Goal: Transaction & Acquisition: Purchase product/service

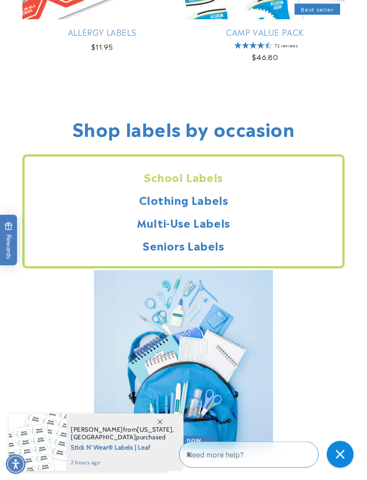
scroll to position [1035, 0]
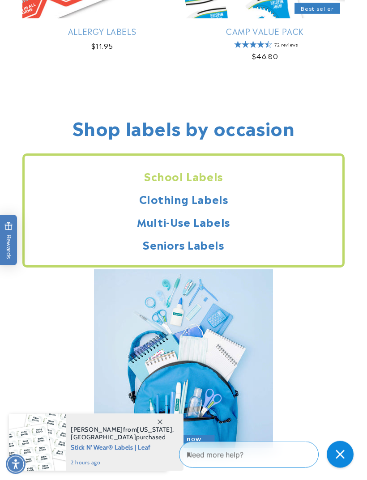
click at [211, 245] on h2 "Seniors Labels" at bounding box center [183, 245] width 317 height 14
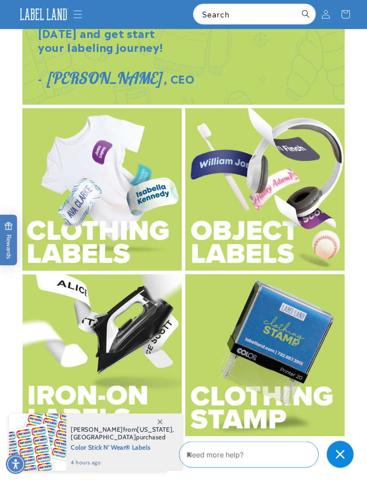
scroll to position [1627, 0]
click at [131, 210] on img at bounding box center [101, 189] width 159 height 162
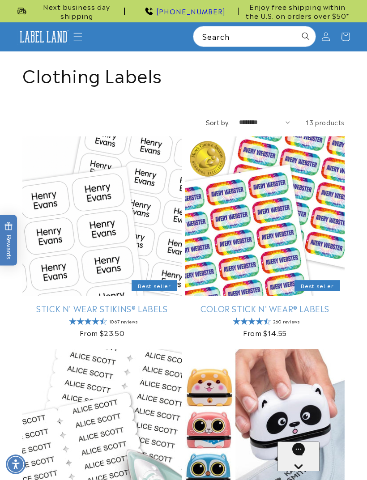
scroll to position [70, 0]
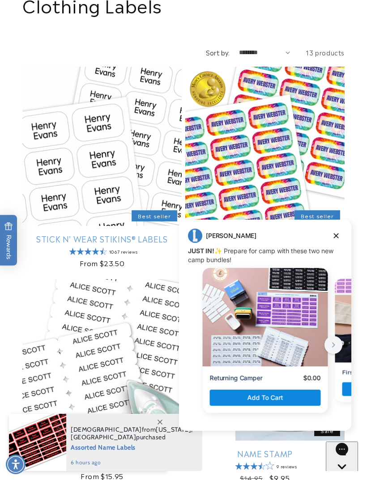
click at [341, 232] on button "Dismiss campaign" at bounding box center [336, 235] width 13 height 13
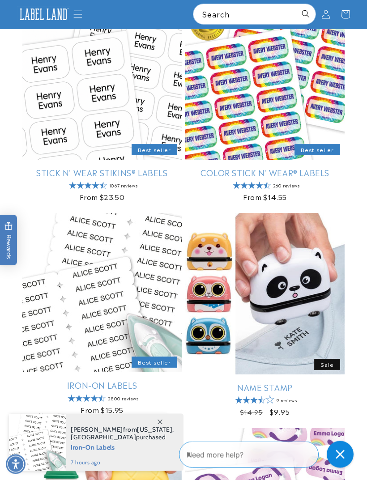
scroll to position [124, 0]
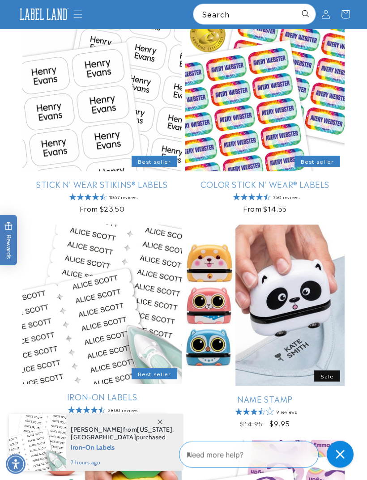
click at [145, 392] on link "Iron-On Labels" at bounding box center [101, 397] width 159 height 10
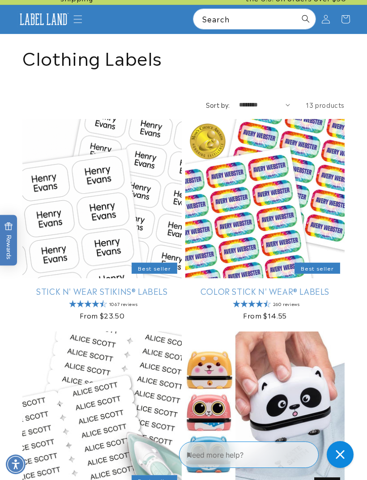
scroll to position [17, 0]
click at [143, 286] on link "Stick N' Wear Stikins® Labels" at bounding box center [101, 291] width 159 height 10
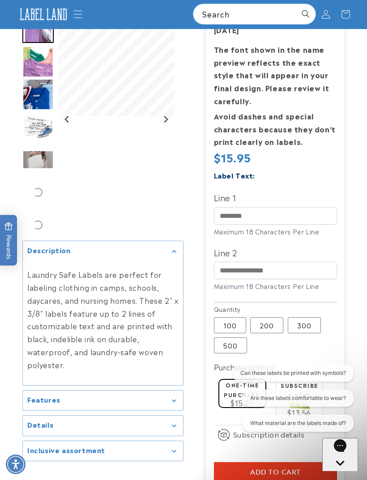
scroll to position [136, 0]
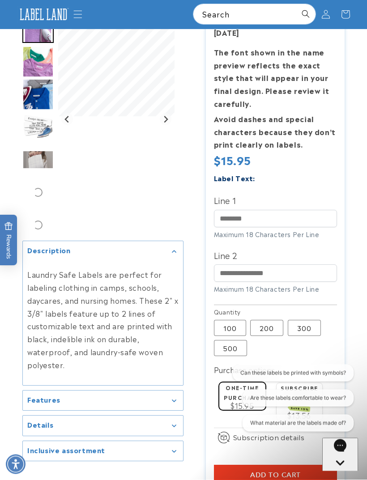
click at [178, 404] on div "Features" at bounding box center [102, 400] width 151 height 7
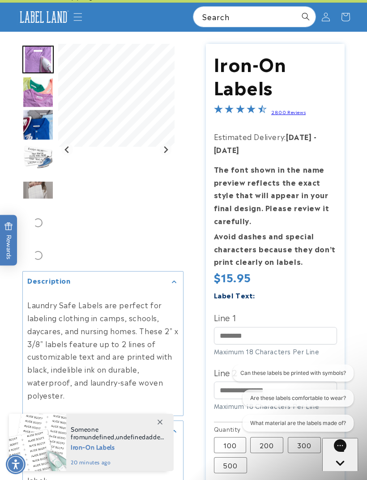
scroll to position [19, 0]
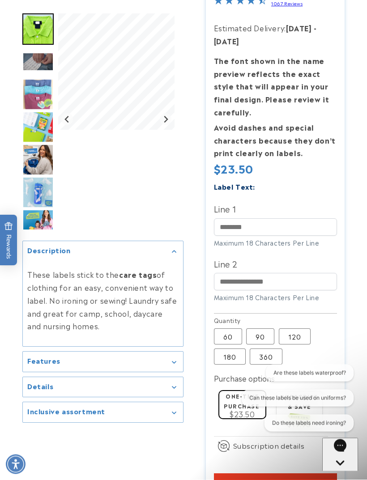
scroll to position [152, 0]
click at [177, 365] on div "Features" at bounding box center [102, 361] width 151 height 7
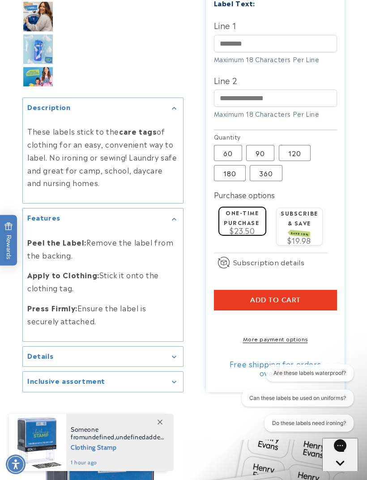
scroll to position [336, 0]
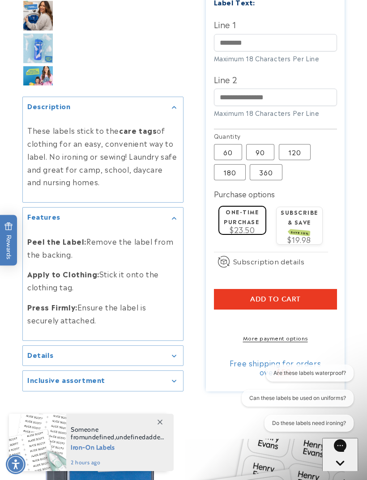
click at [175, 357] on icon "Gallery Viewer" at bounding box center [174, 356] width 4 height 2
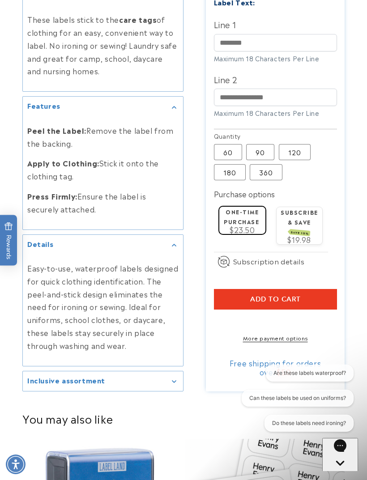
click at [178, 384] on div "Inclusive assortment" at bounding box center [102, 380] width 151 height 7
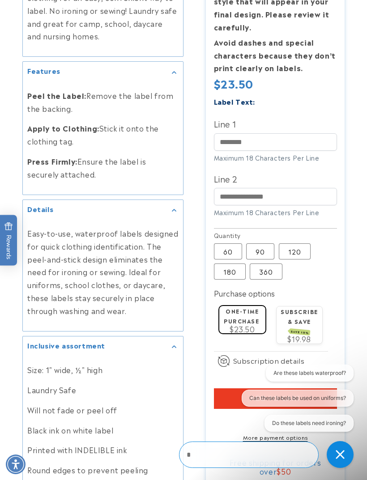
scroll to position [345, 0]
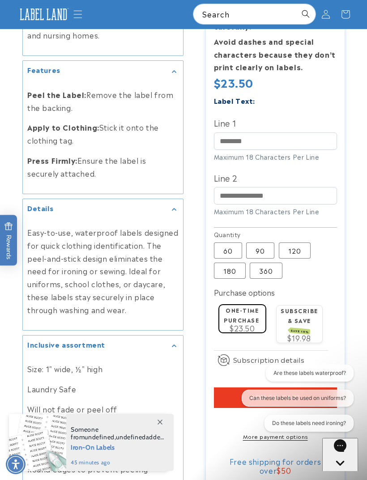
click at [175, 468] on p "Round edges to prevent peeling" at bounding box center [102, 468] width 151 height 13
